Goal: Task Accomplishment & Management: Use online tool/utility

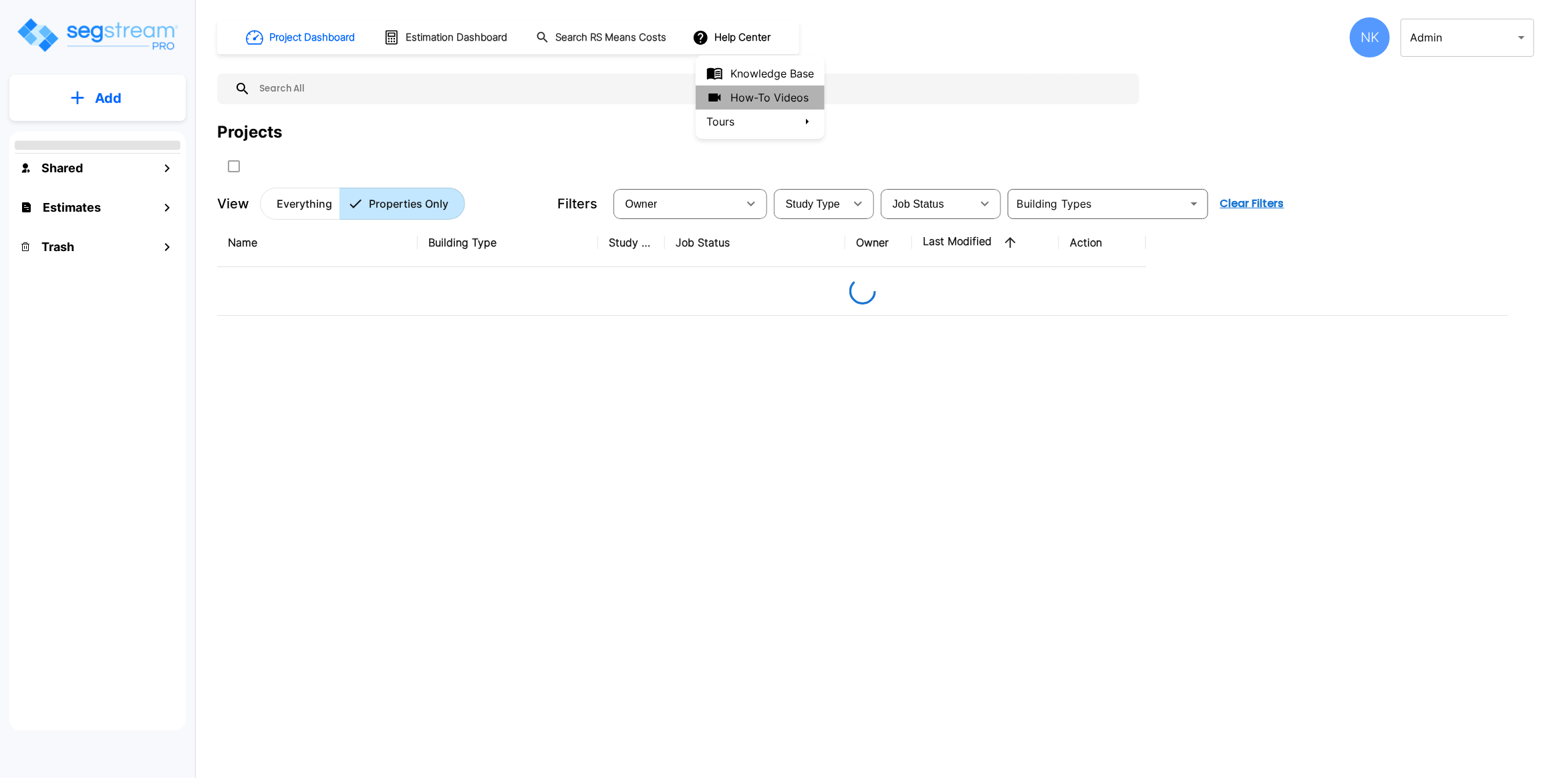
click at [792, 98] on link "How-To Videos" at bounding box center [759, 98] width 129 height 24
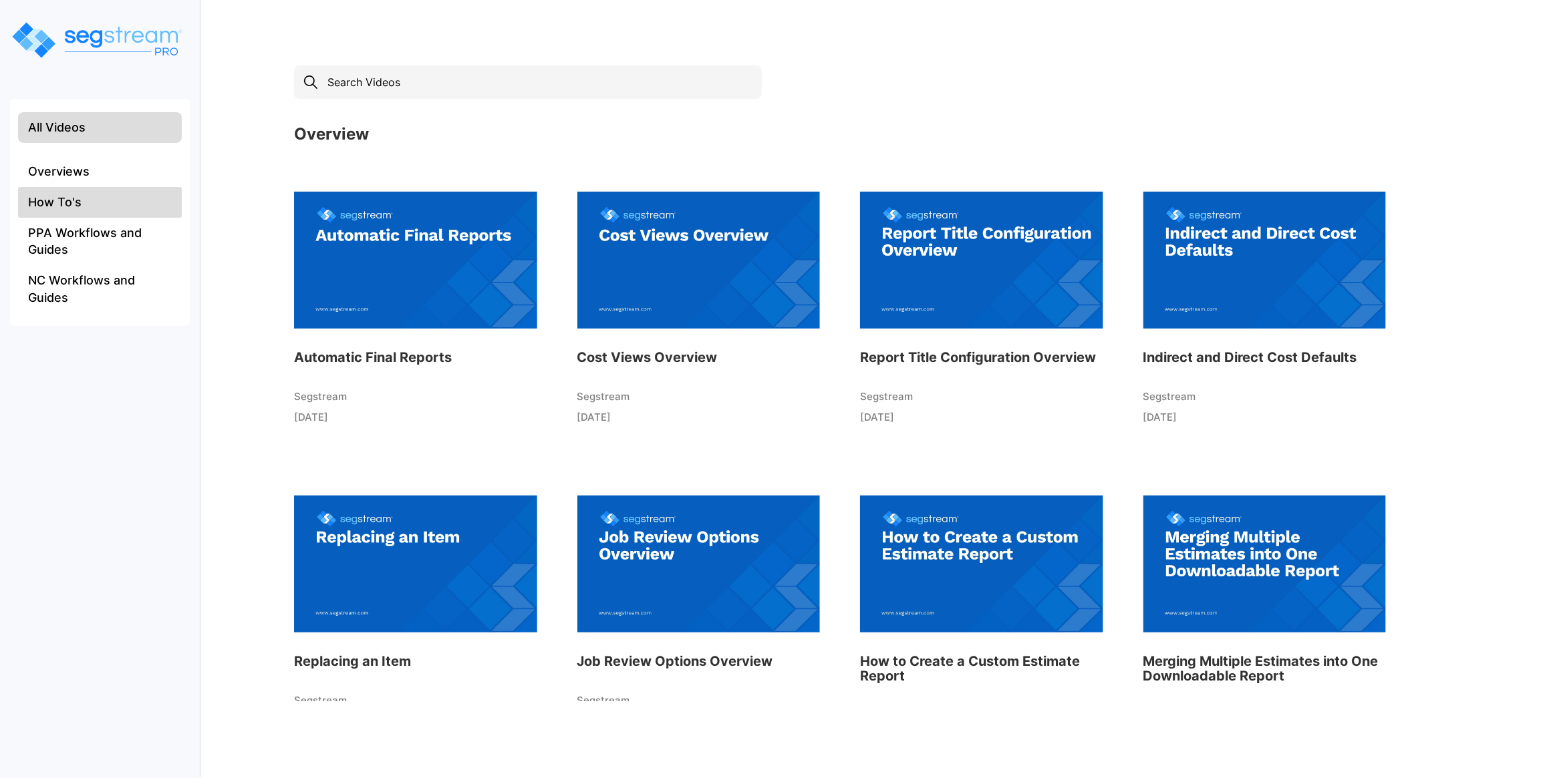
click at [108, 198] on li "How To's" at bounding box center [100, 202] width 164 height 31
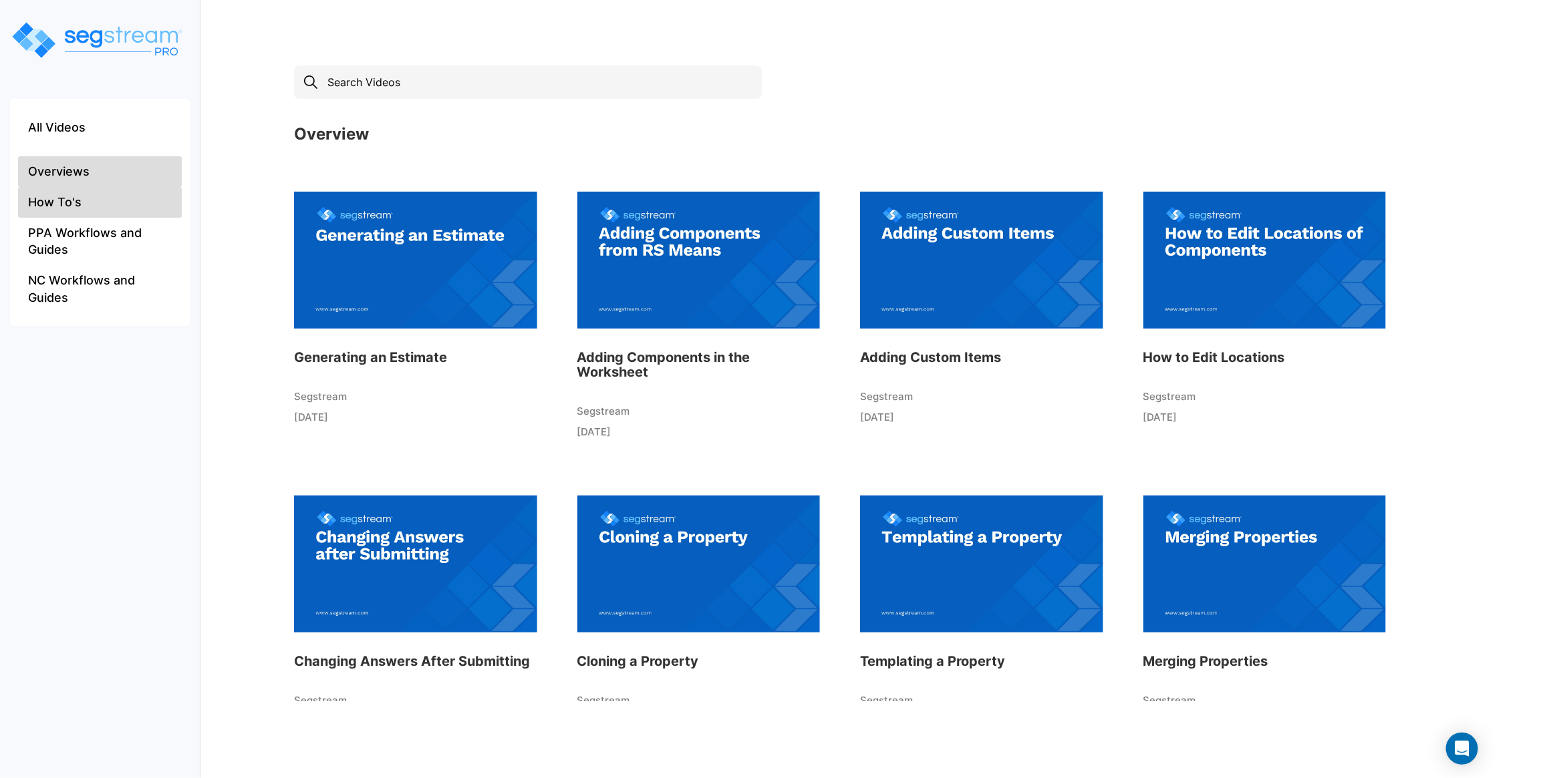
click at [102, 162] on li "Overviews" at bounding box center [100, 171] width 164 height 31
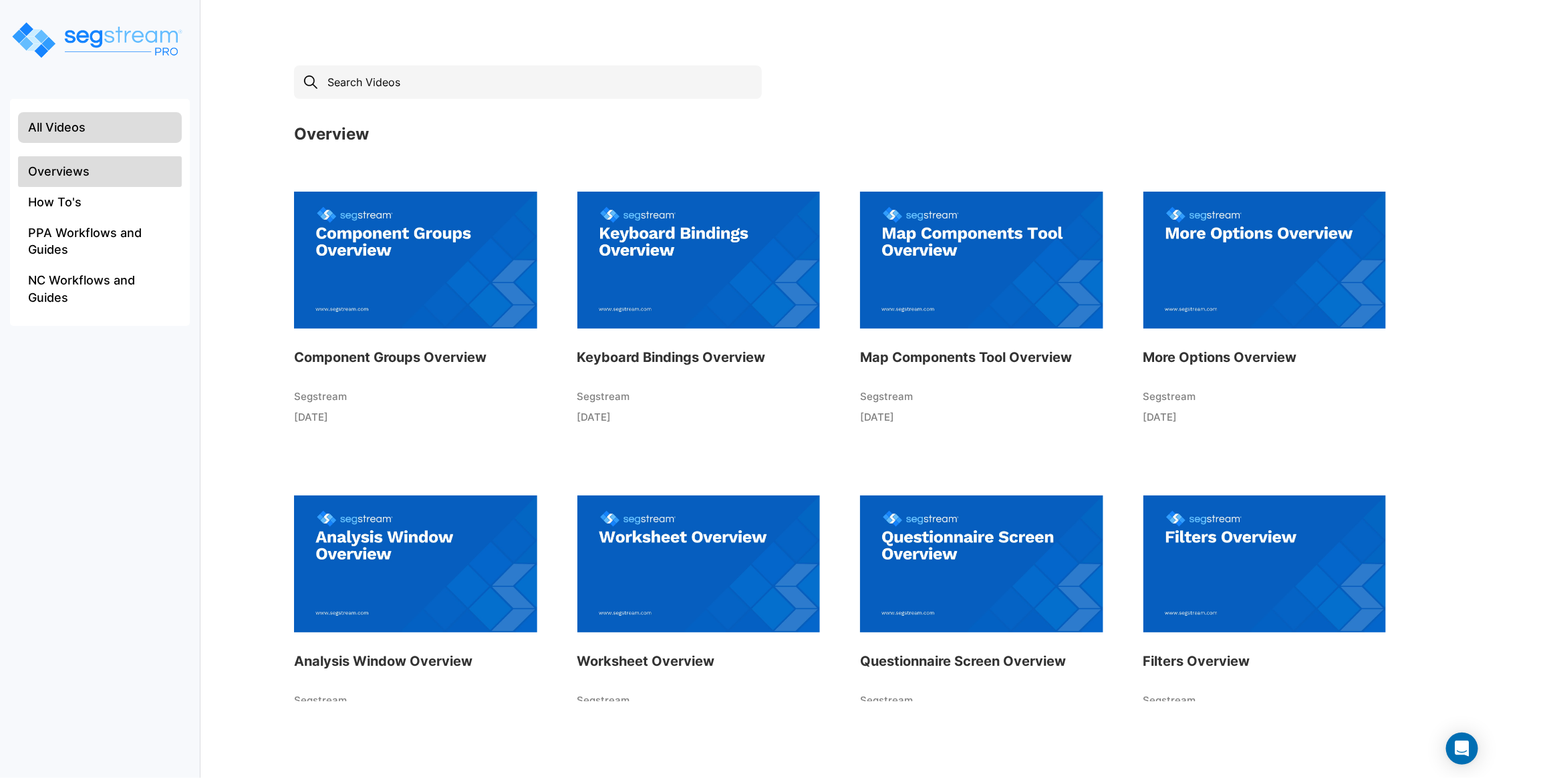
click at [94, 132] on li "All Videos" at bounding box center [100, 127] width 164 height 31
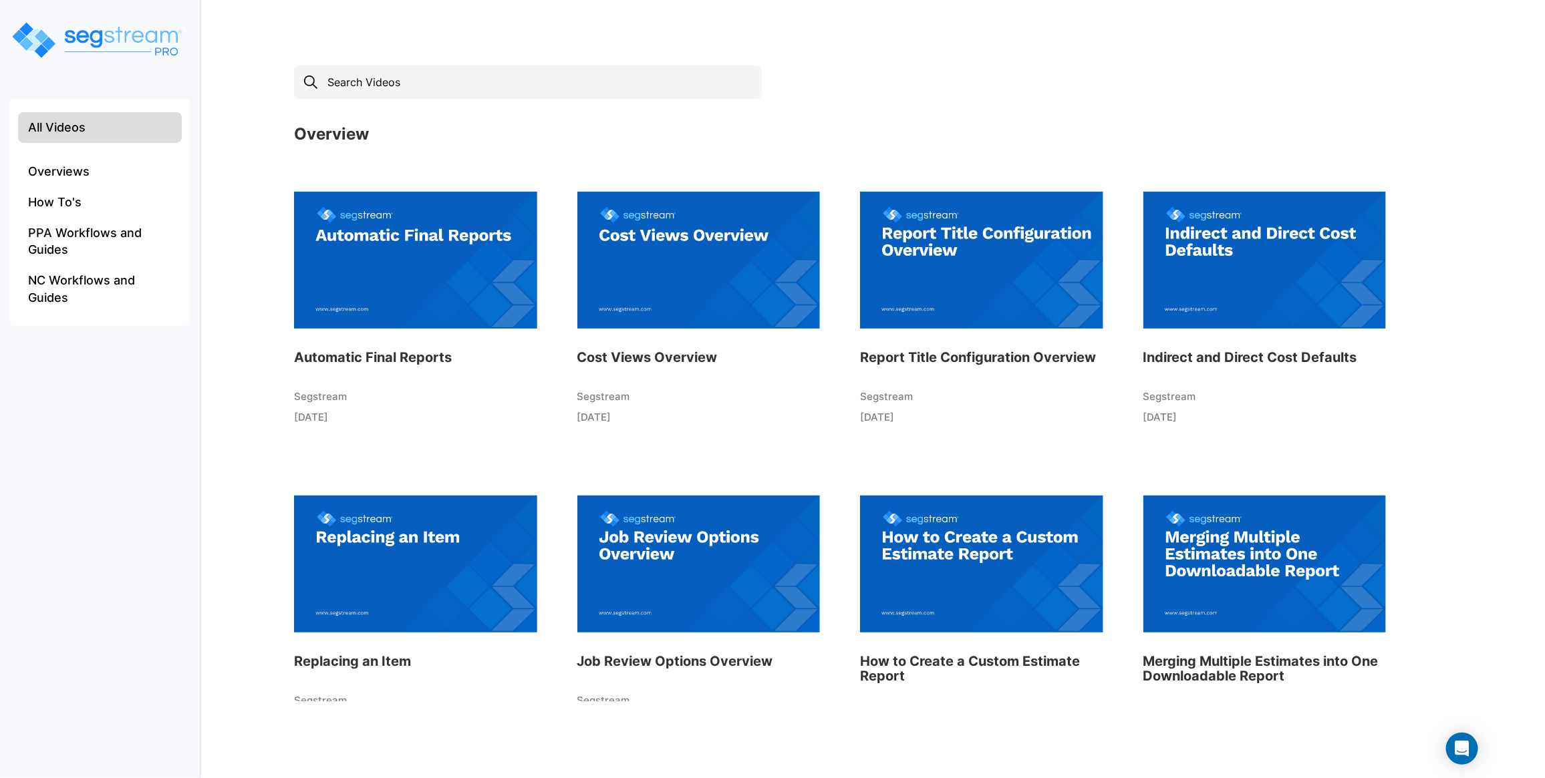
click at [401, 251] on img at bounding box center [415, 259] width 243 height 147
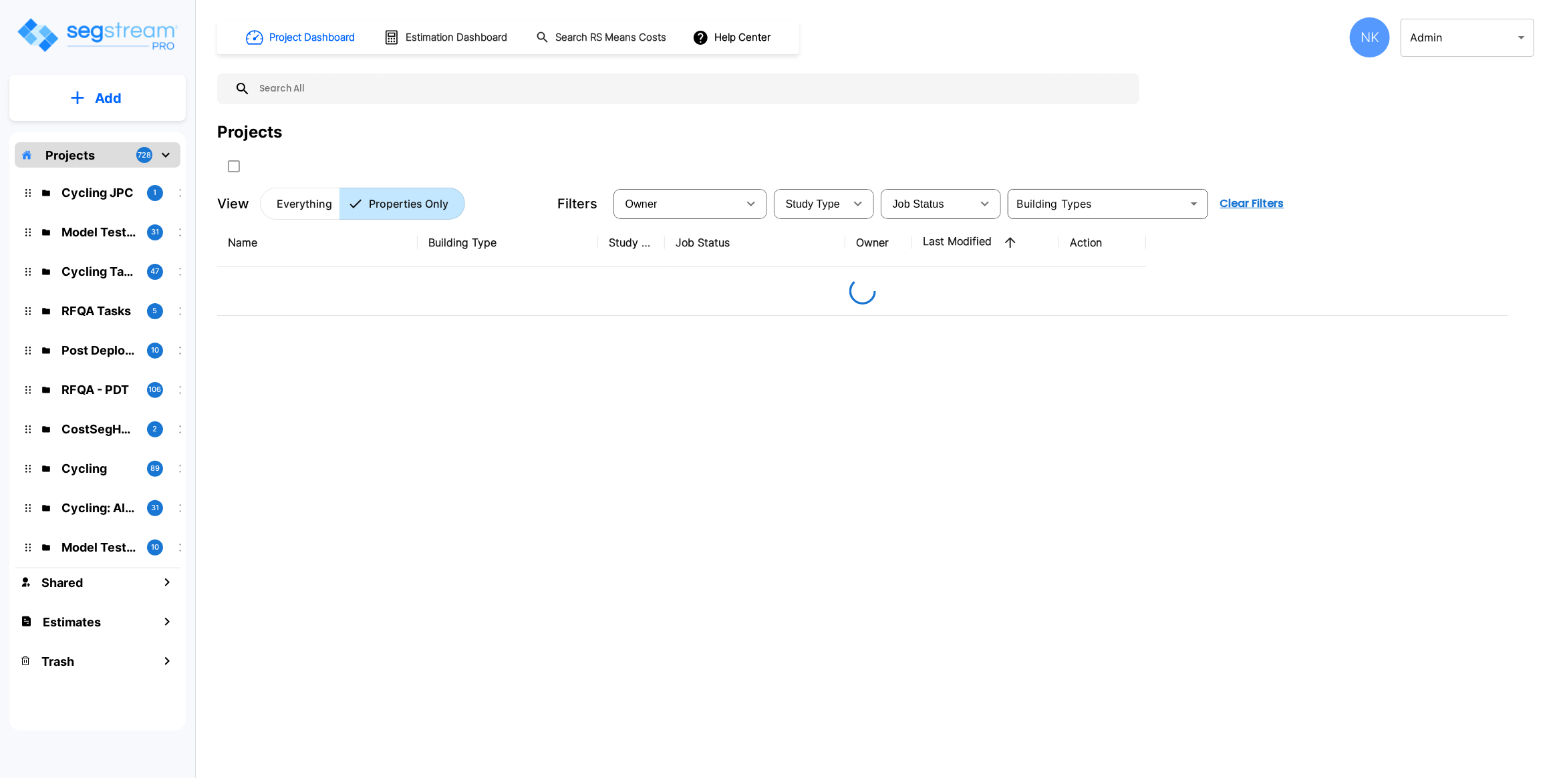
click at [112, 97] on p "Add" at bounding box center [108, 98] width 27 height 20
click at [115, 178] on p "Add Property" at bounding box center [105, 173] width 68 height 16
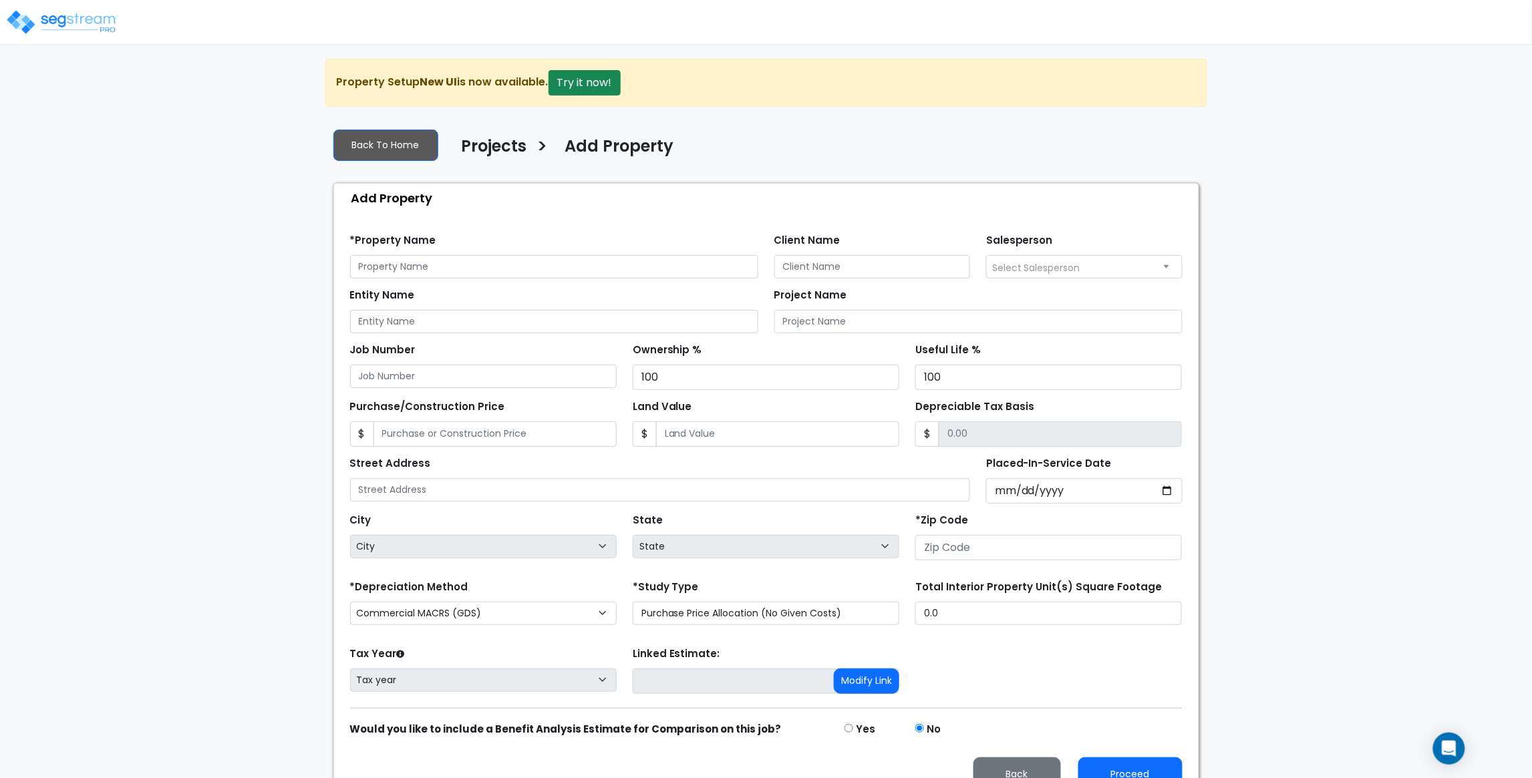
click at [67, 29] on img at bounding box center [62, 22] width 114 height 27
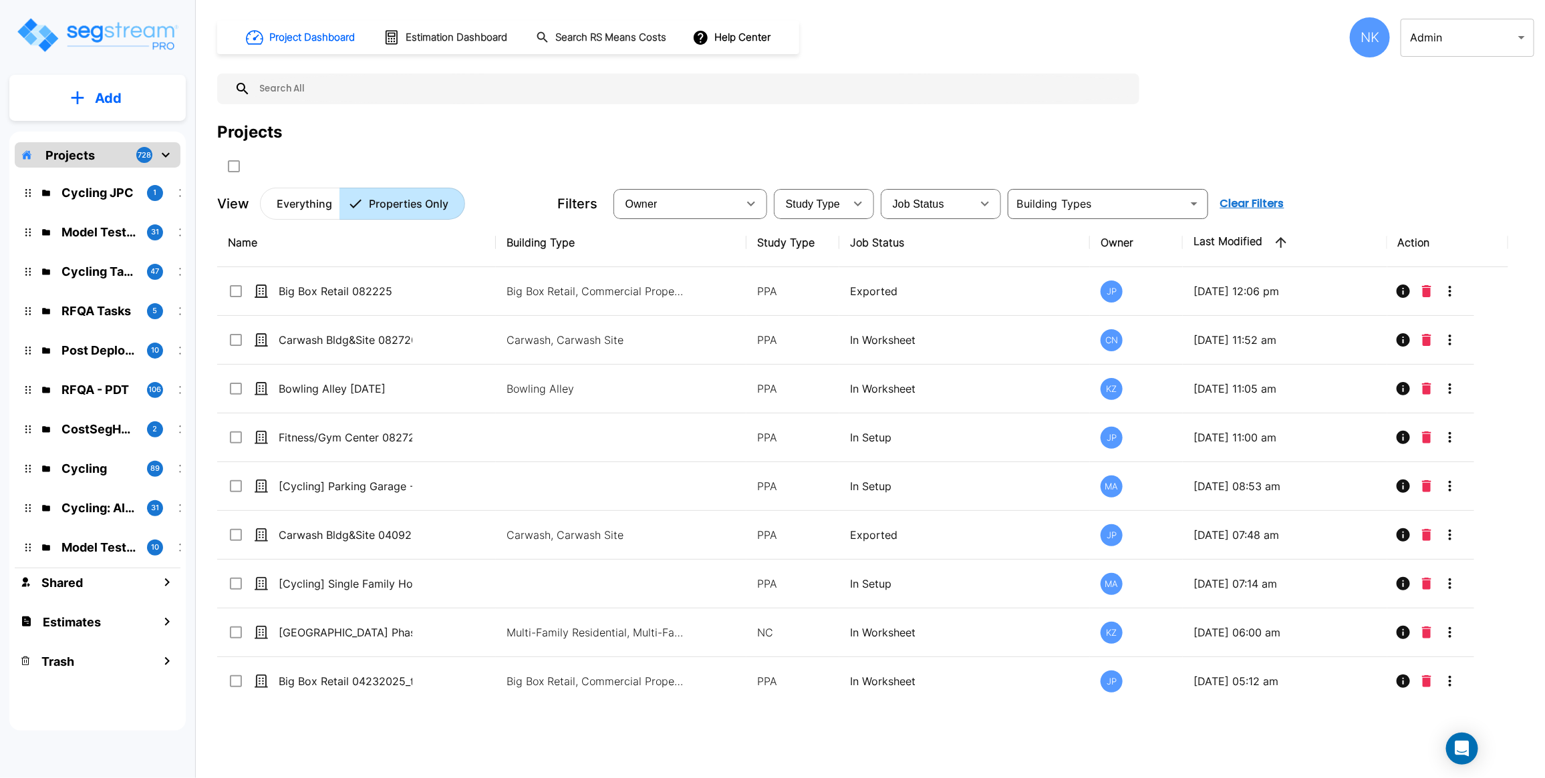
click at [299, 215] on button "Everything" at bounding box center [300, 204] width 80 height 32
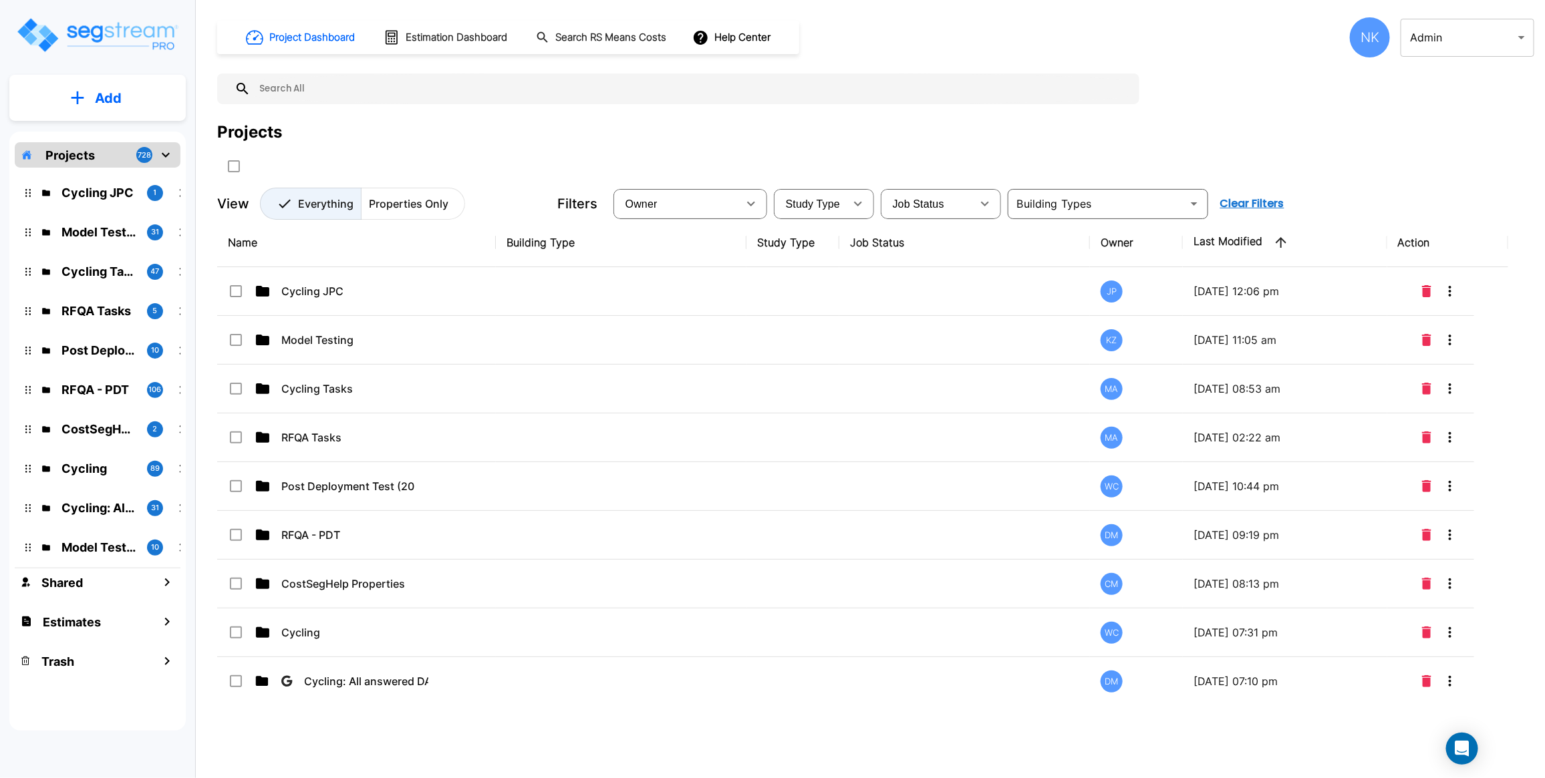
click at [325, 311] on td "Cycling JPC" at bounding box center [356, 291] width 279 height 49
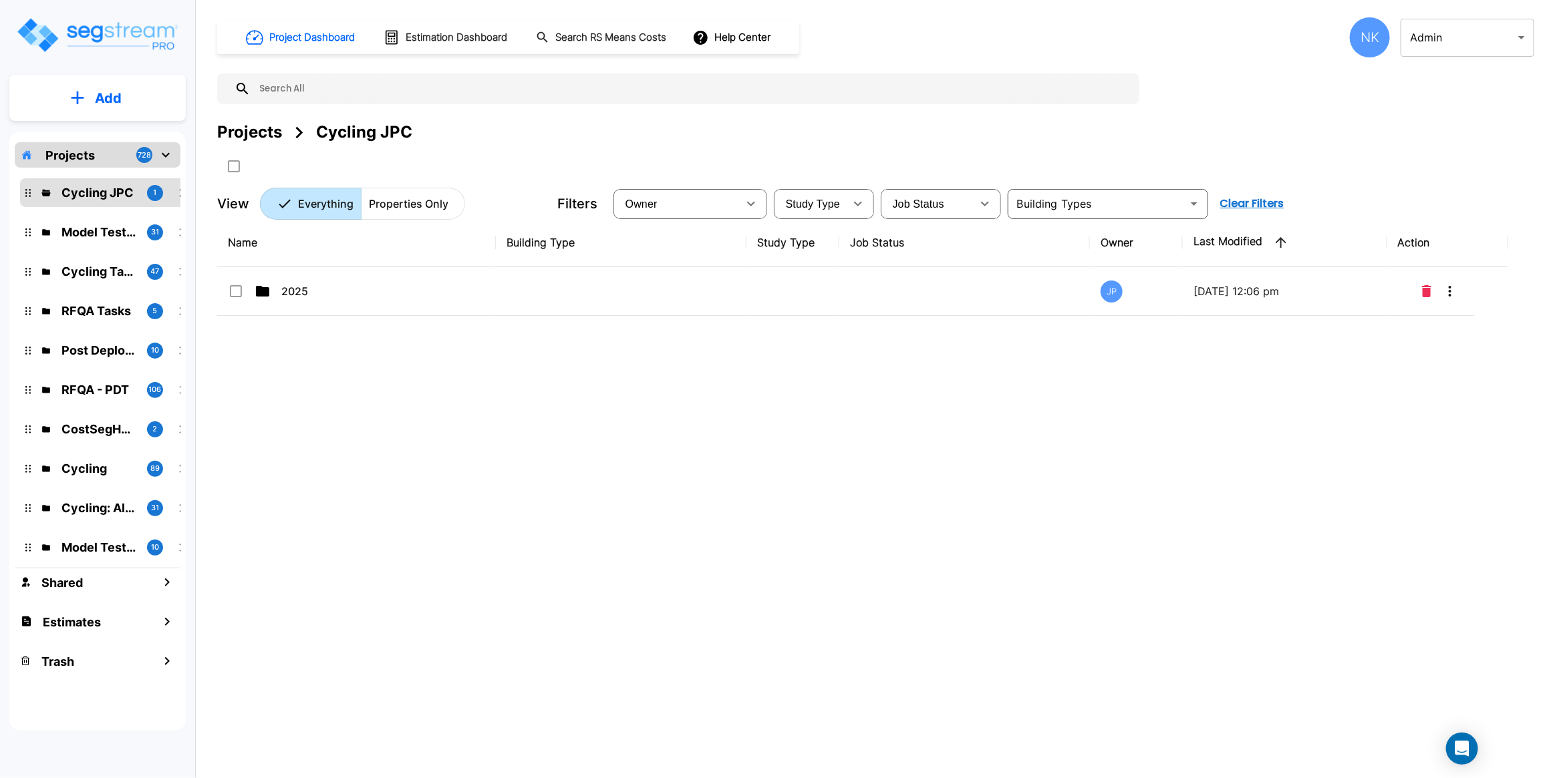
click at [137, 98] on button "Add" at bounding box center [97, 98] width 176 height 39
click at [128, 176] on p "Add Property" at bounding box center [105, 173] width 68 height 16
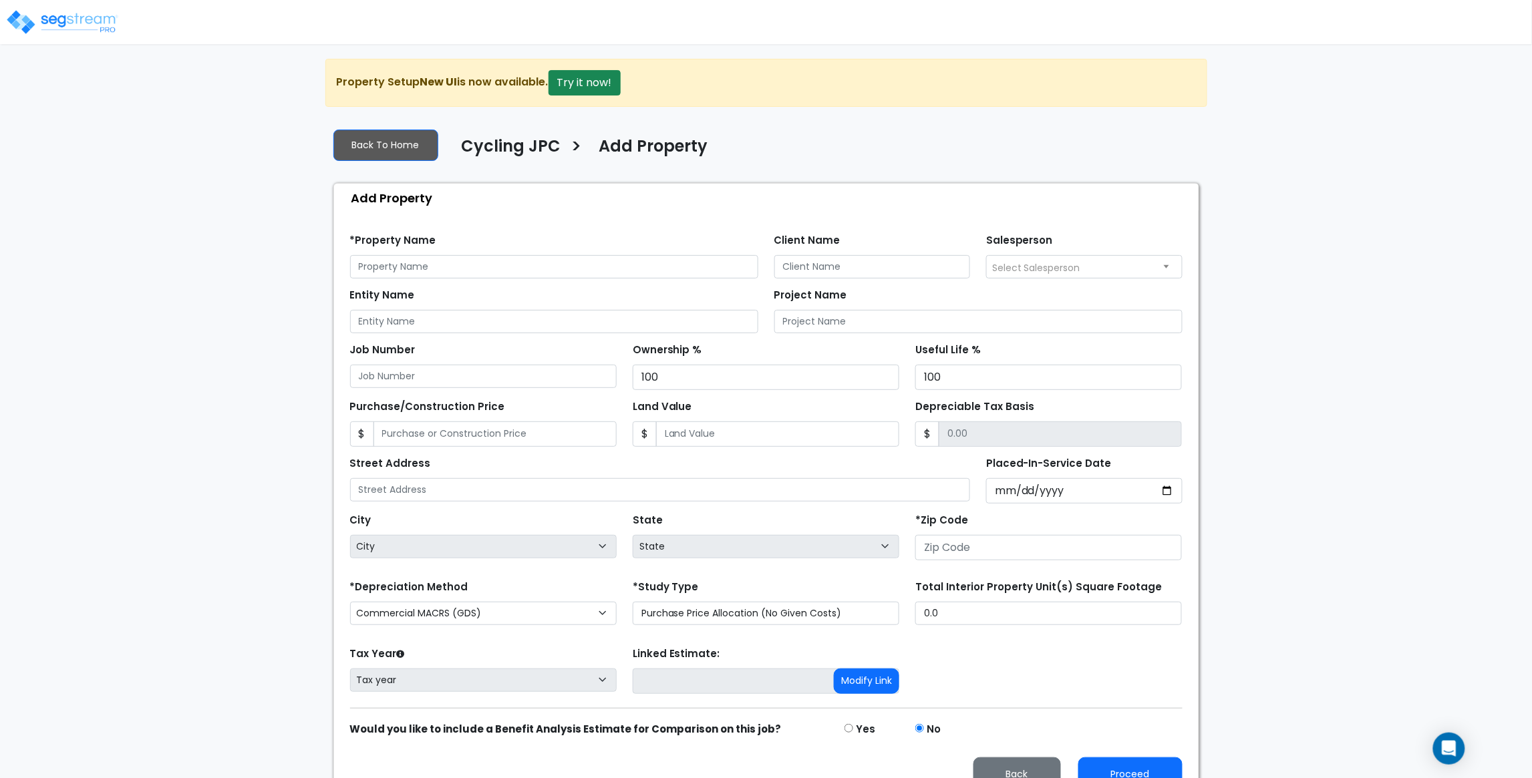
click at [58, 34] on img at bounding box center [62, 22] width 114 height 27
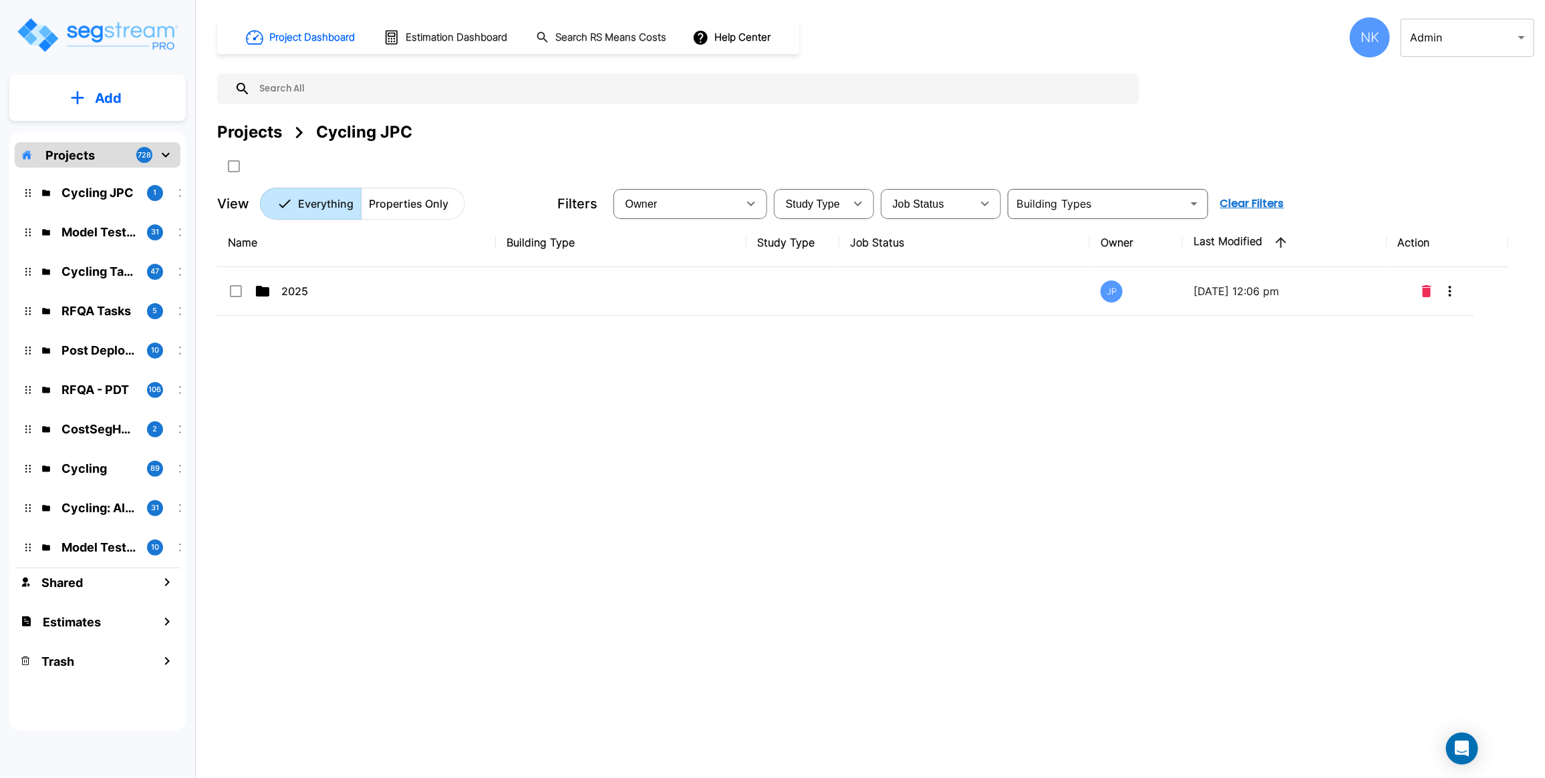
click at [236, 130] on div "Projects" at bounding box center [249, 132] width 65 height 24
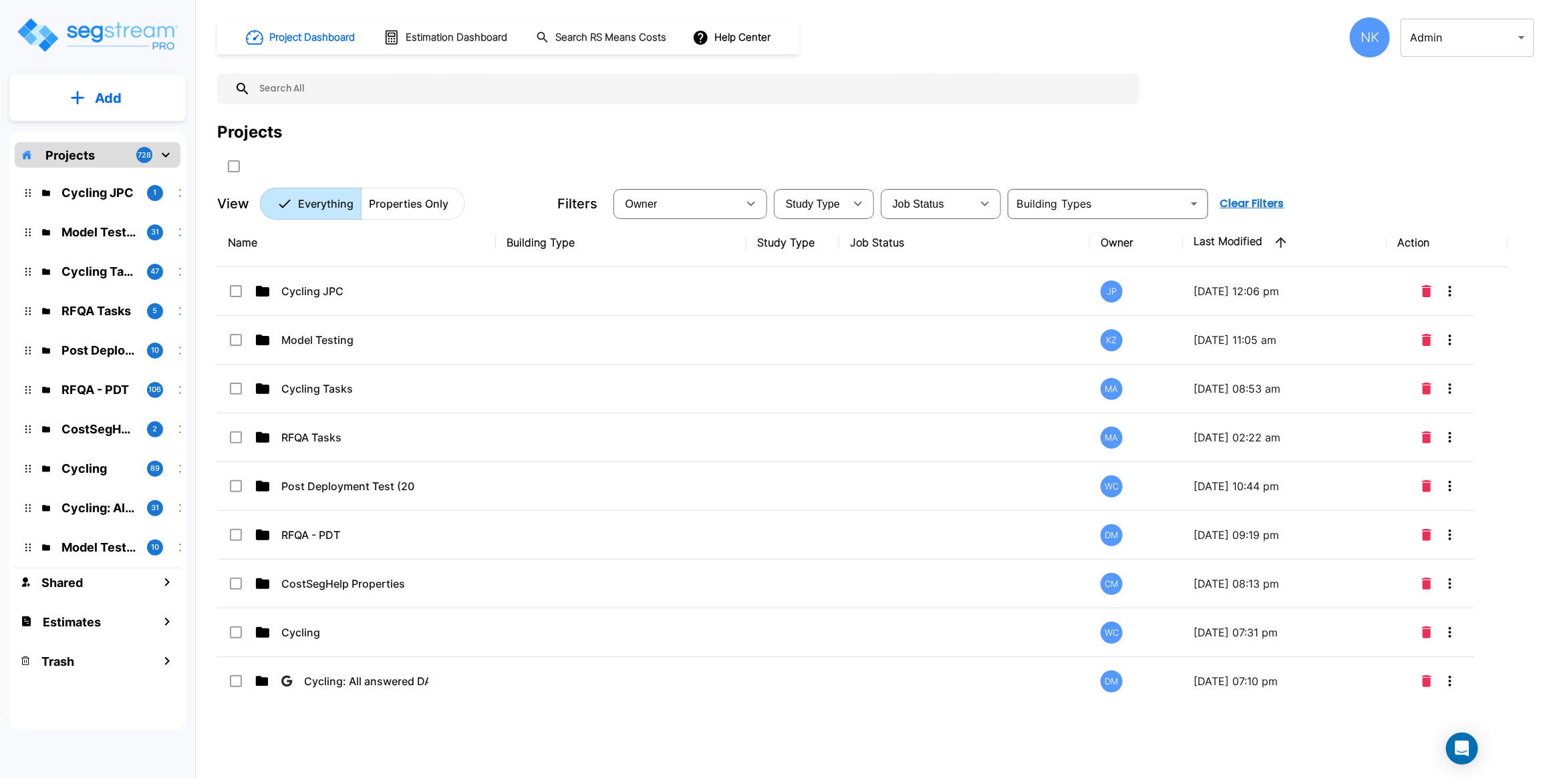
click at [409, 204] on p "Properties Only" at bounding box center [408, 204] width 79 height 16
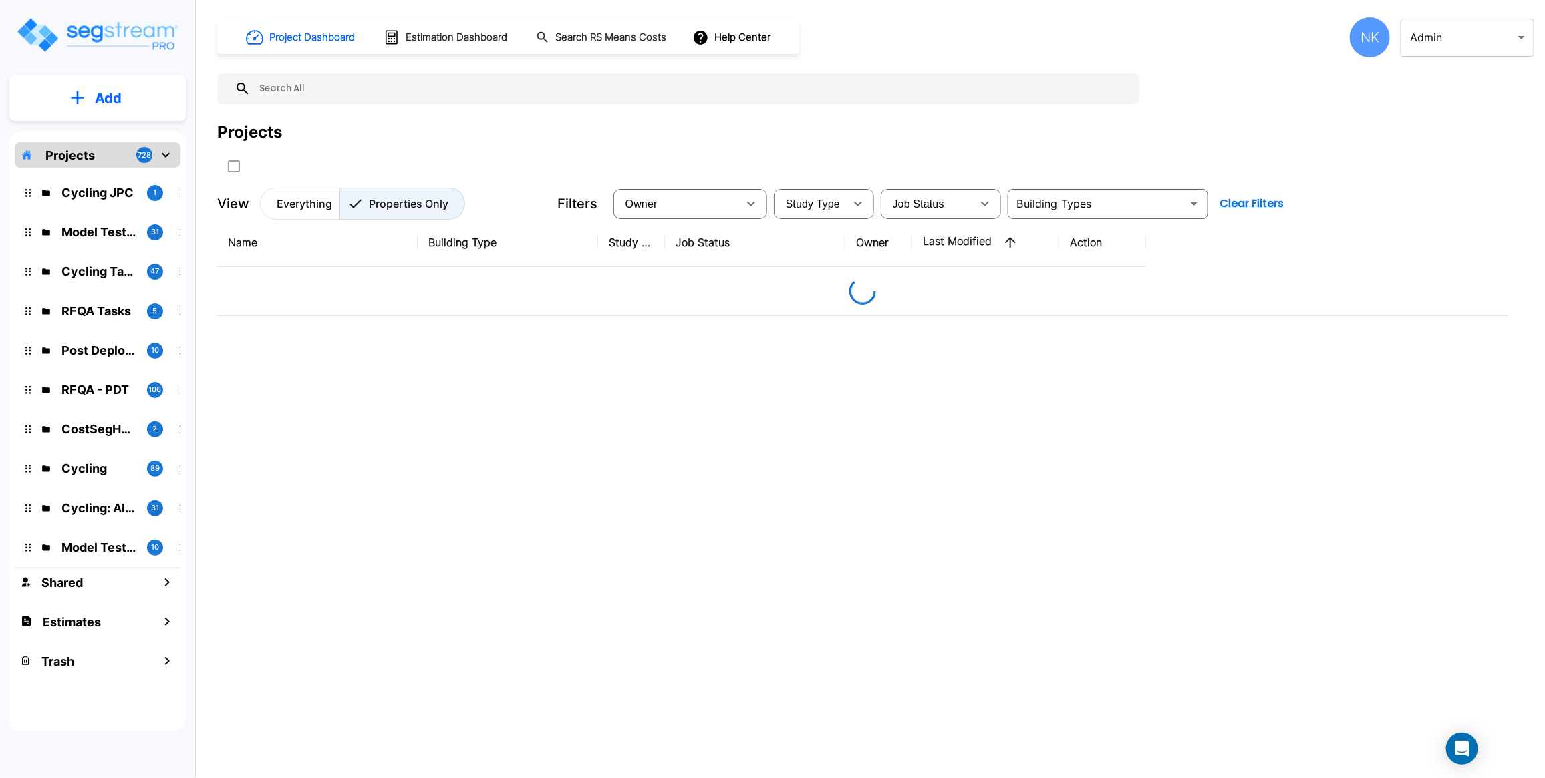
click at [416, 202] on p "Properties Only" at bounding box center [408, 204] width 79 height 16
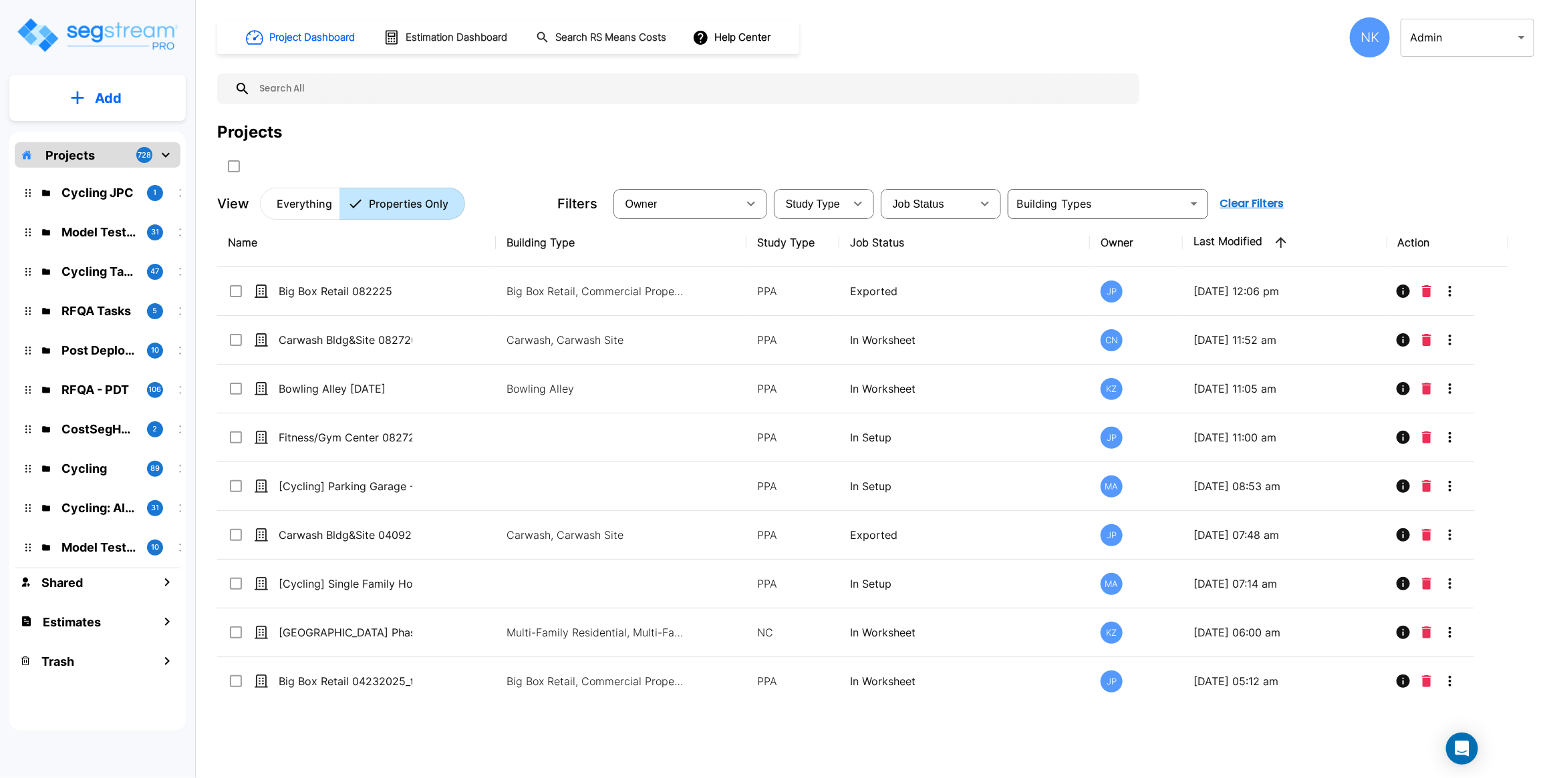
click at [632, 96] on input "text" at bounding box center [692, 88] width 882 height 31
paste input "Bowling Alley 8-21-25"
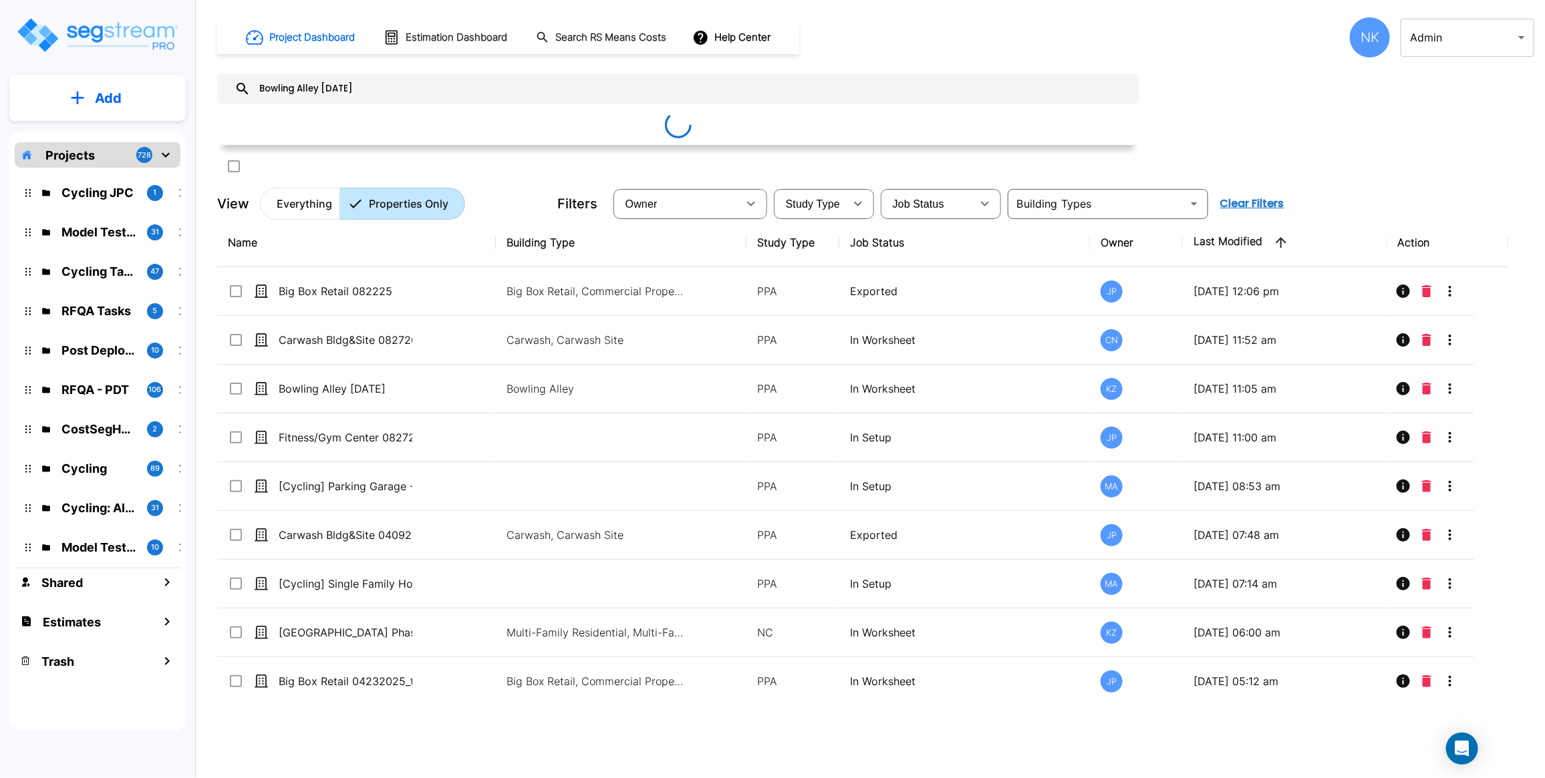
type input "Bowling Alley 8-21-25"
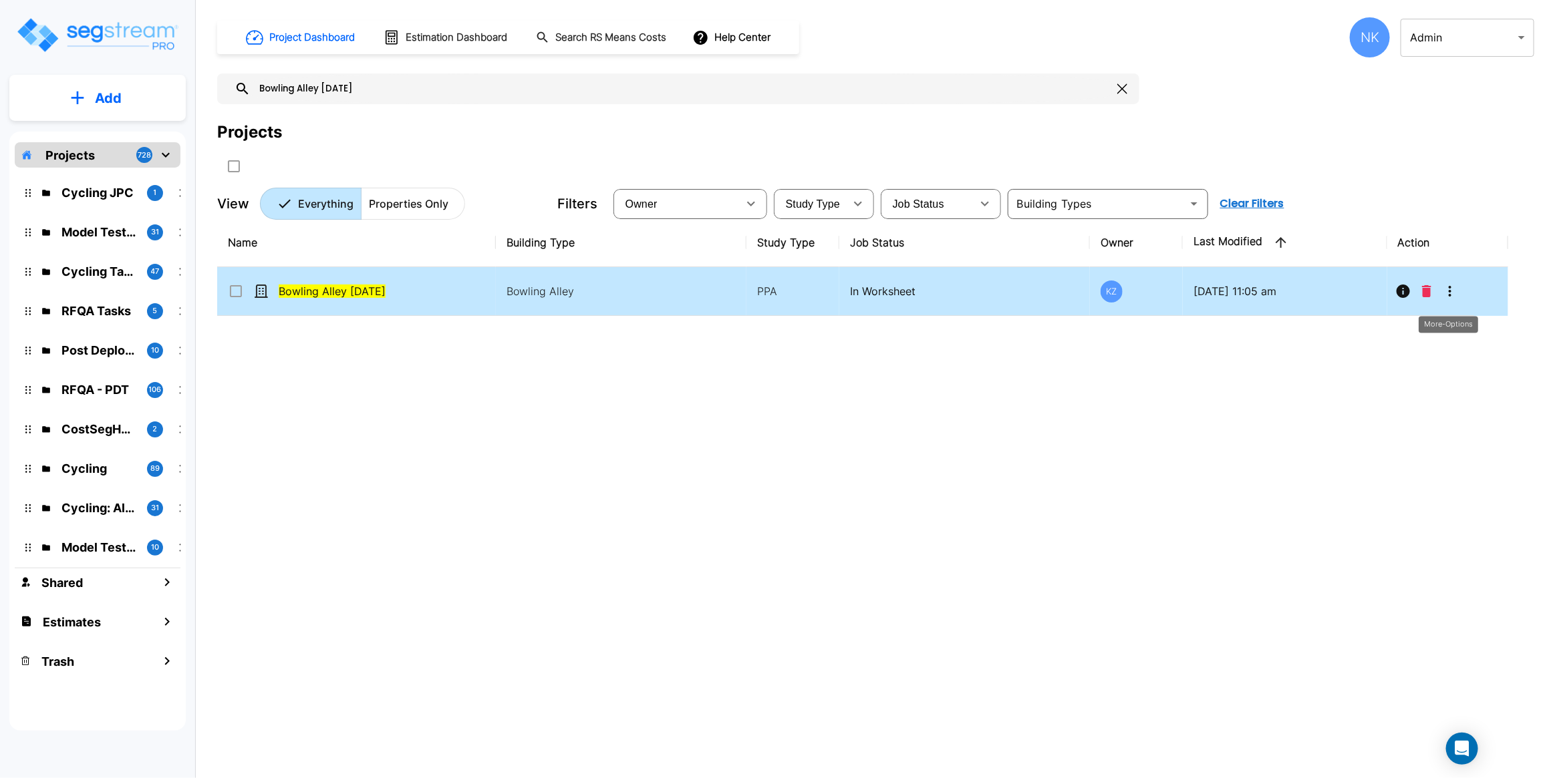
click at [1444, 294] on icon "More-Options" at bounding box center [1450, 291] width 16 height 16
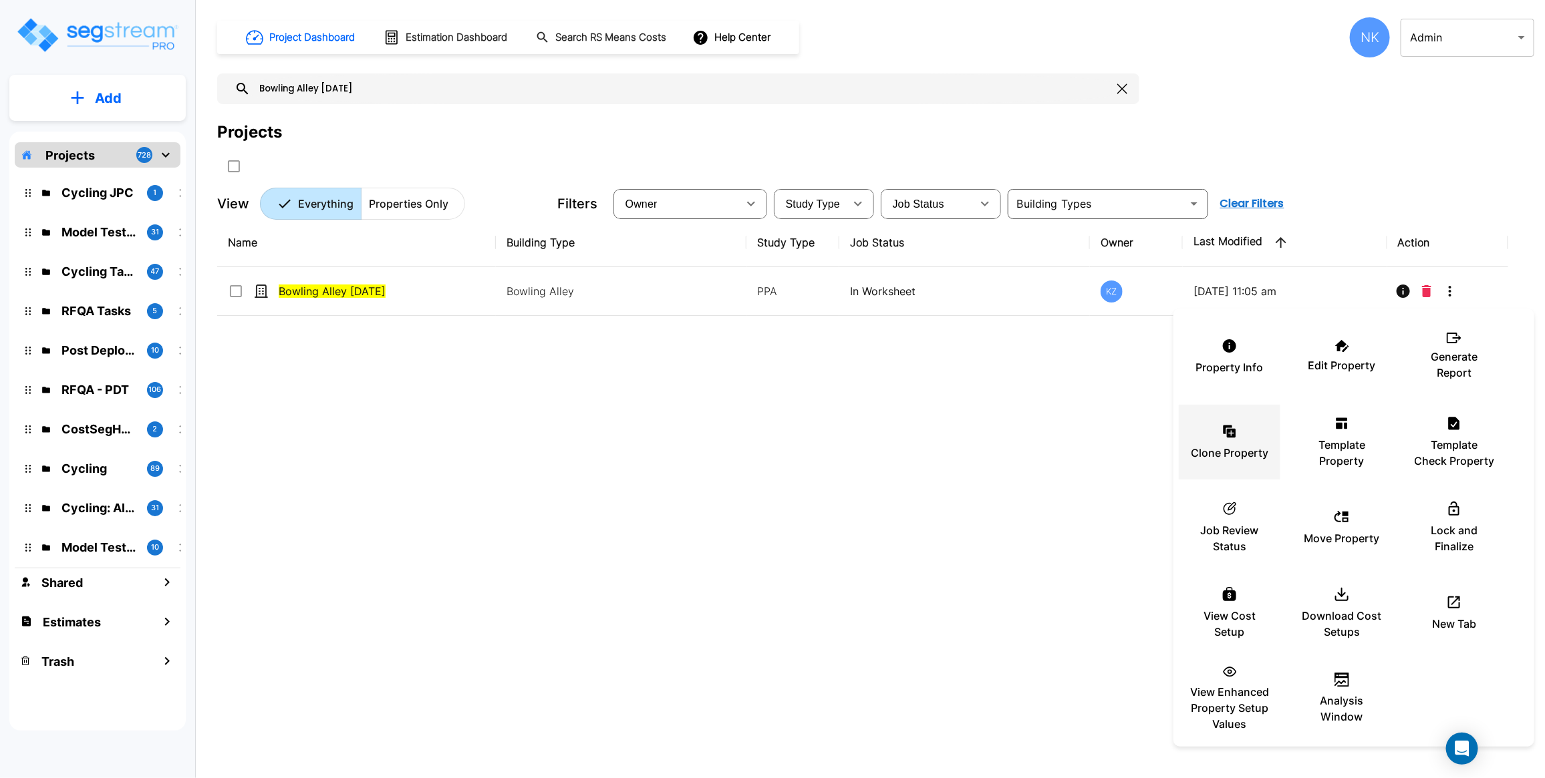
click at [1217, 452] on p "Clone Property" at bounding box center [1228, 453] width 77 height 16
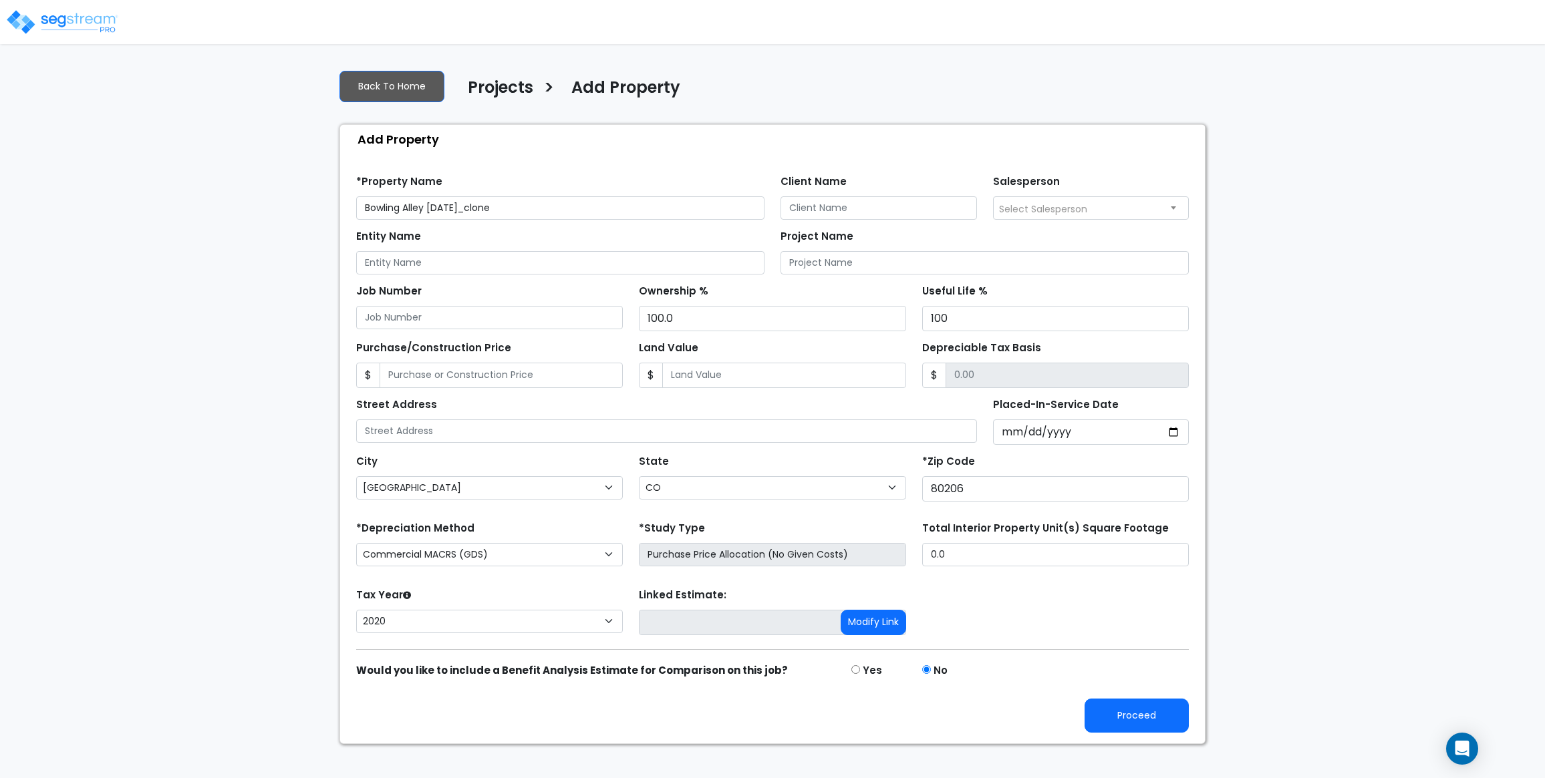
select select "[GEOGRAPHIC_DATA]"
select select "CO"
select select "2020"
